Goal: Information Seeking & Learning: Learn about a topic

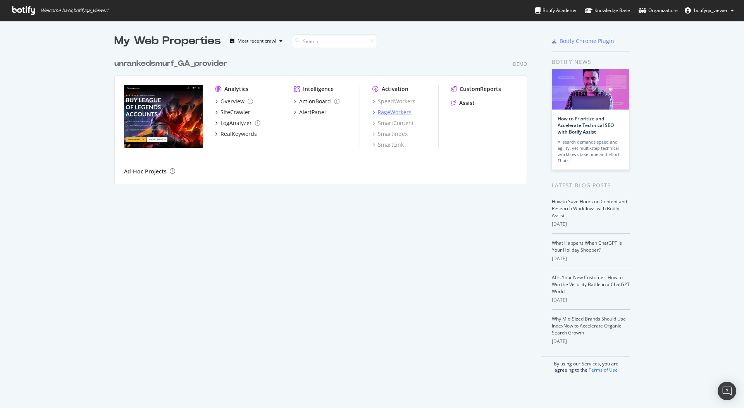
scroll to position [403, 732]
click at [387, 124] on div "SmartContent" at bounding box center [392, 123] width 41 height 8
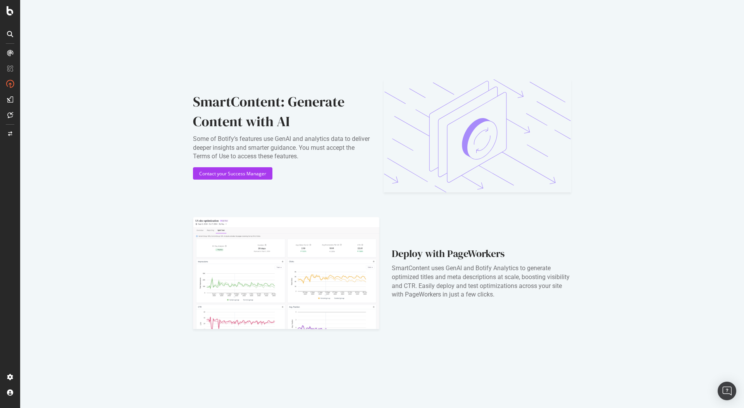
click at [138, 110] on div "SmartContent: Generate Content with AI Some of Botify’s features use GenAI and …" at bounding box center [382, 204] width 724 height 408
